Goal: Task Accomplishment & Management: Use online tool/utility

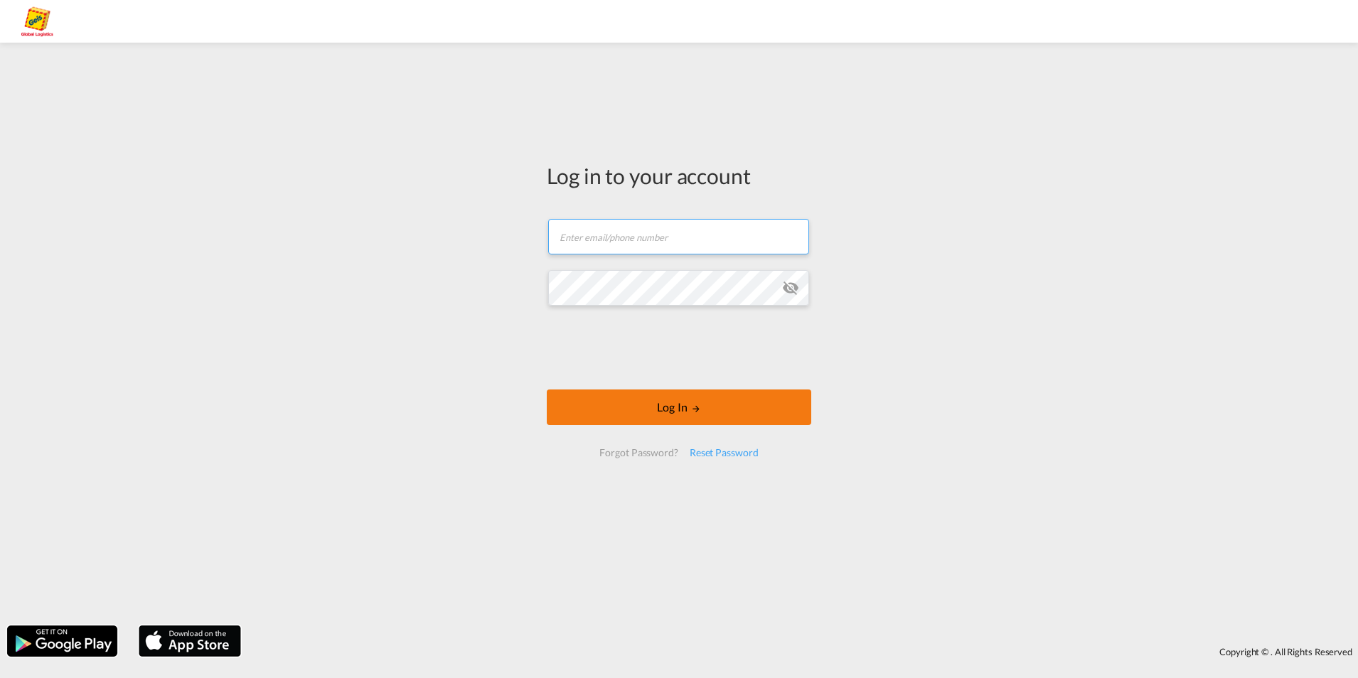
type input "[PERSON_NAME][EMAIL_ADDRESS][PERSON_NAME][PERSON_NAME][DOMAIN_NAME]"
click at [727, 417] on button "Log In" at bounding box center [679, 408] width 265 height 36
